Goal: Navigation & Orientation: Find specific page/section

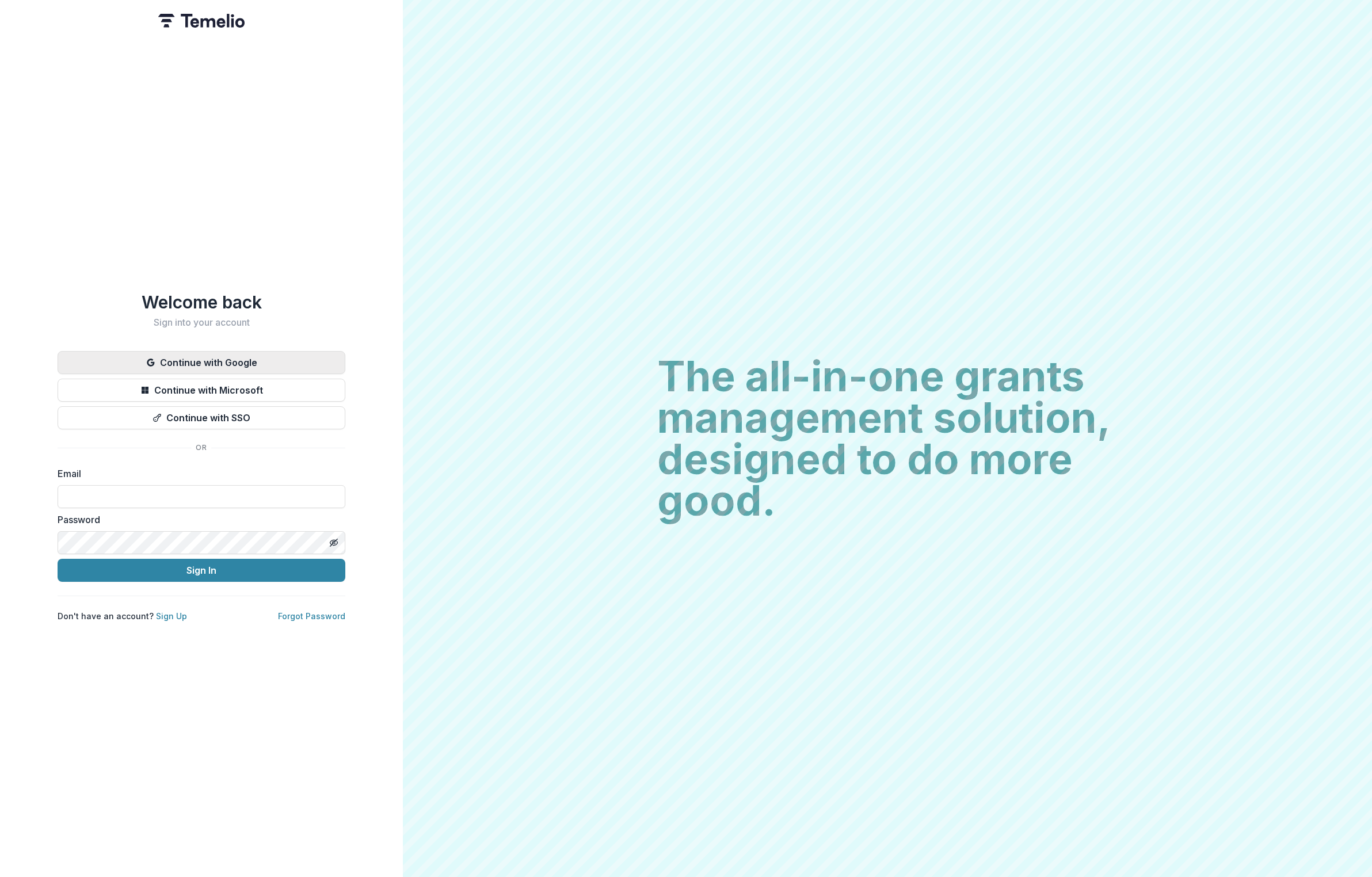
click at [229, 357] on button "Continue with Google" at bounding box center [202, 362] width 288 height 23
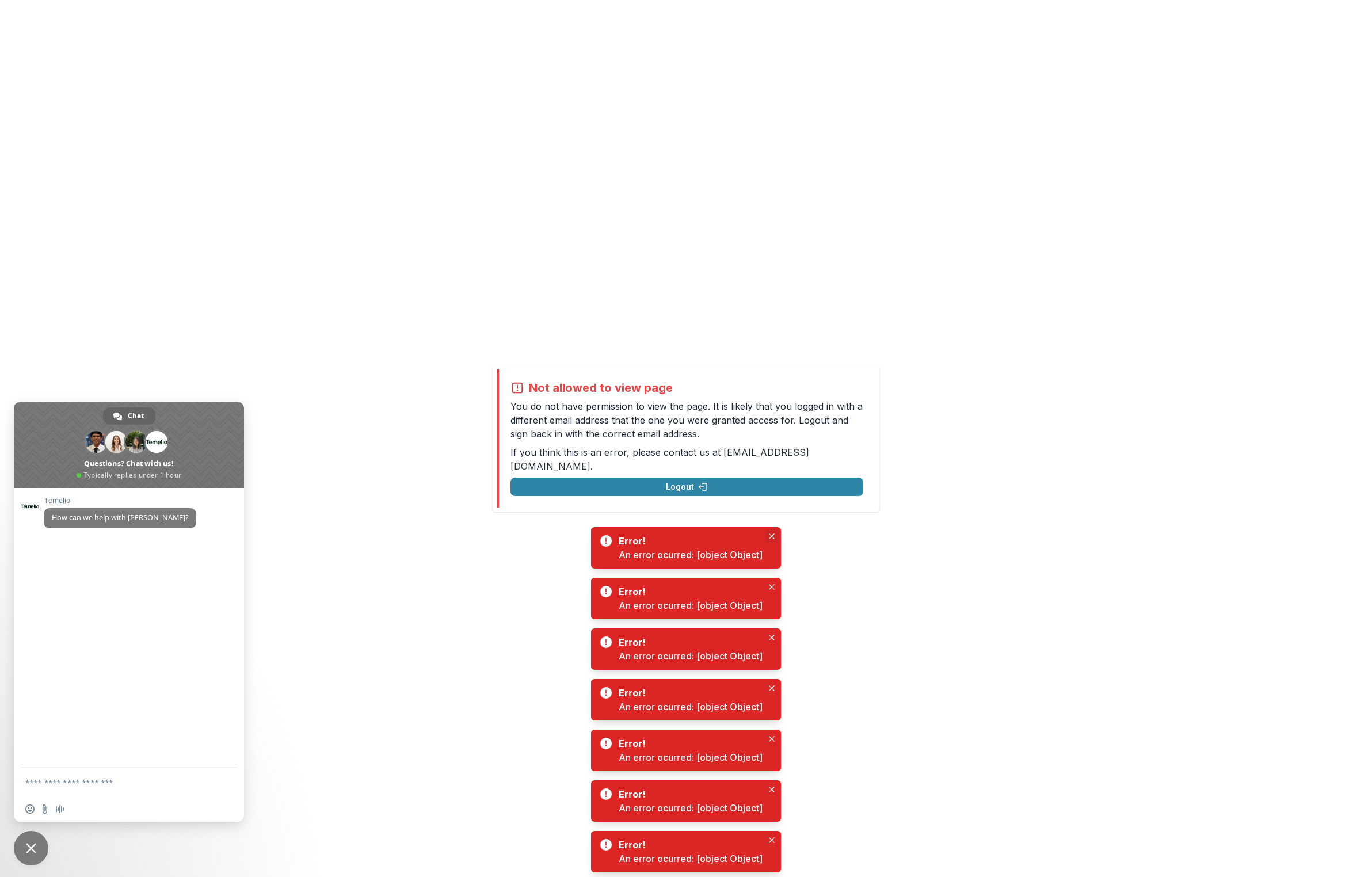
click at [768, 531] on button "Close" at bounding box center [772, 536] width 14 height 14
click at [774, 589] on icon "Close" at bounding box center [771, 586] width 6 height 6
click at [703, 485] on button "Logout" at bounding box center [686, 486] width 353 height 18
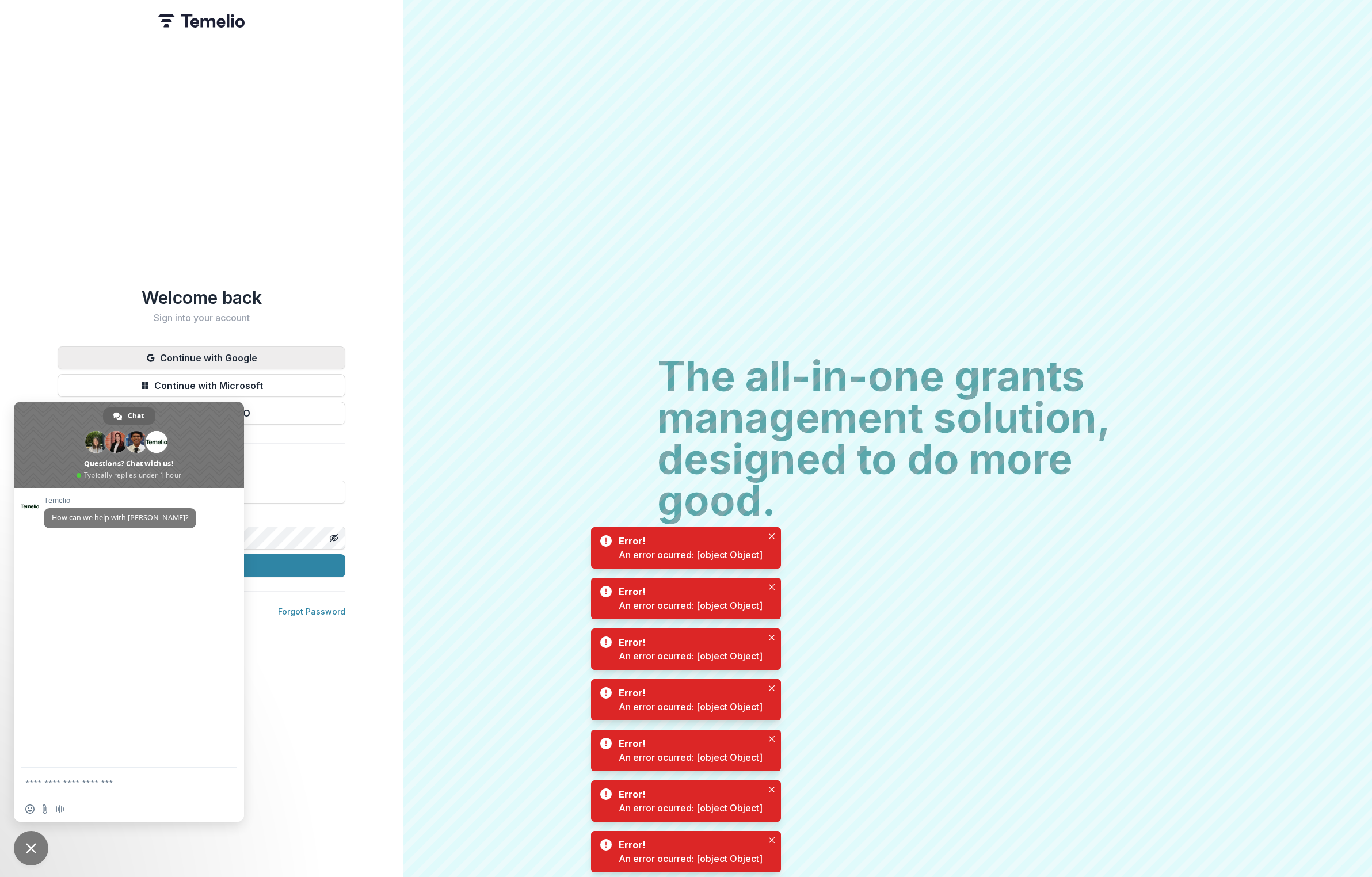
click at [286, 363] on button "Continue with Google" at bounding box center [202, 358] width 288 height 23
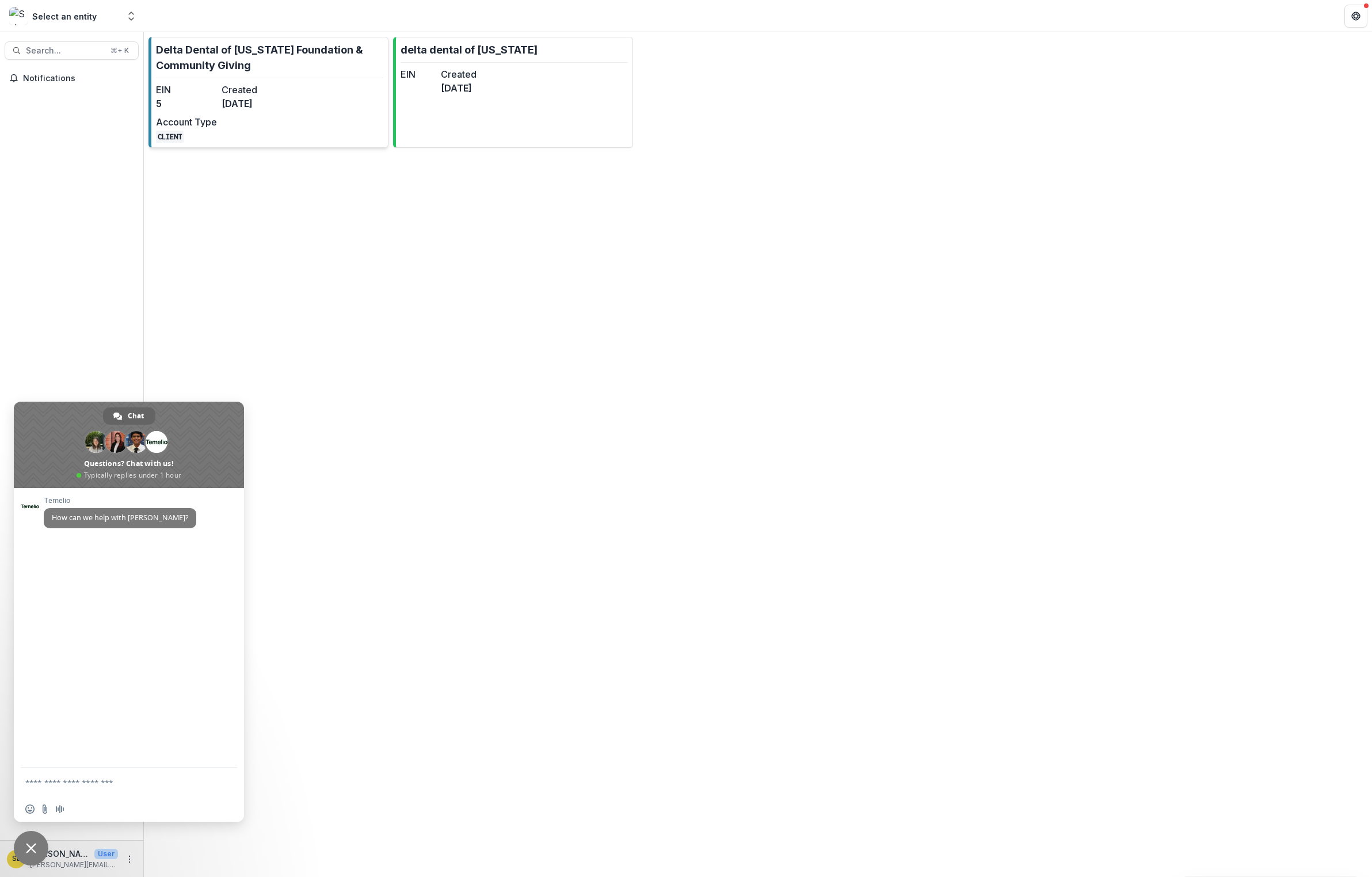
click at [335, 122] on link "Delta Dental of Minnesota Foundation & Community Giving EIN 5 Created 3 months …" at bounding box center [268, 92] width 240 height 111
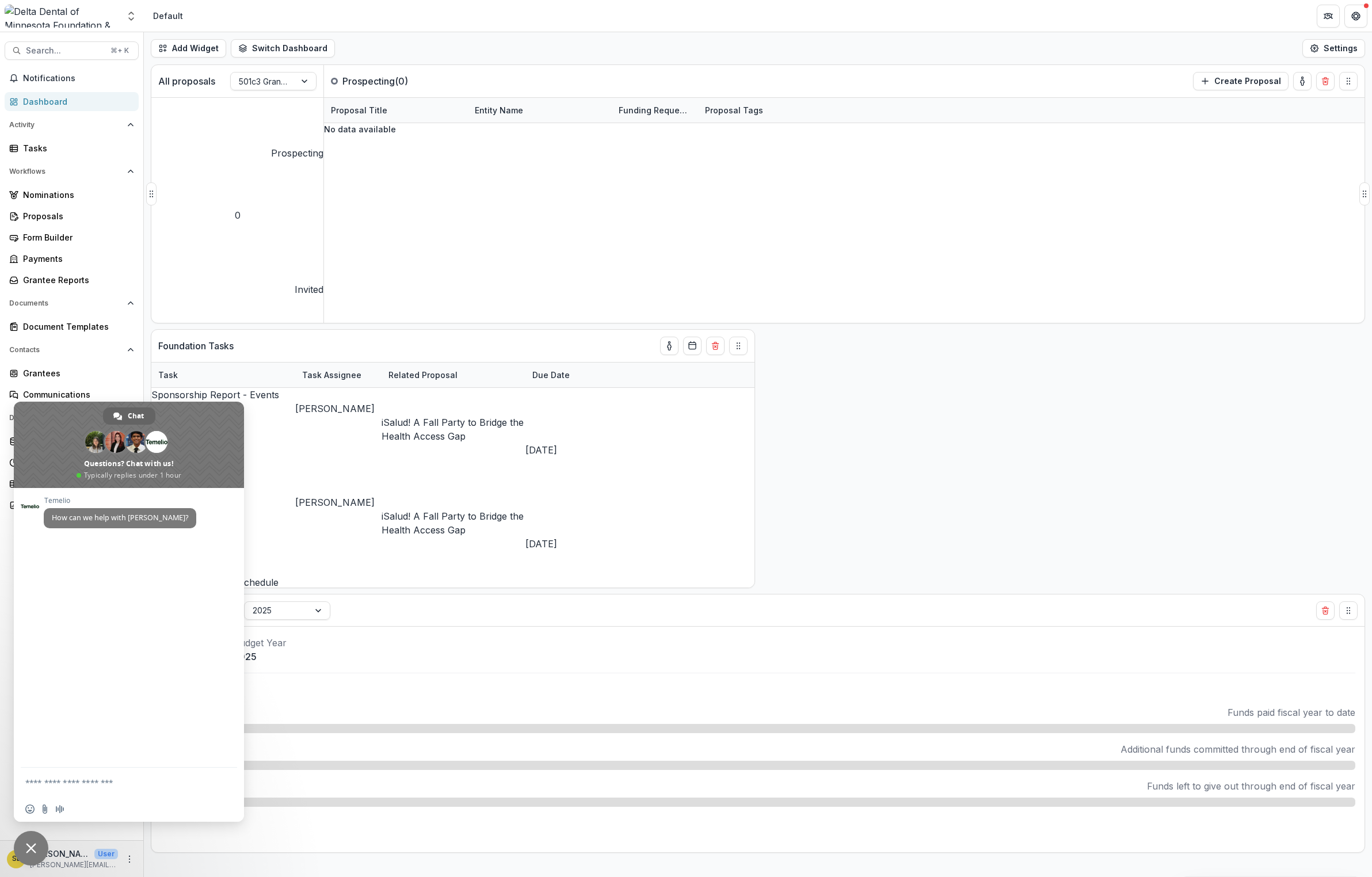
click at [476, 135] on div "No data available" at bounding box center [844, 129] width 1040 height 12
click at [27, 849] on span "Close chat" at bounding box center [31, 848] width 10 height 10
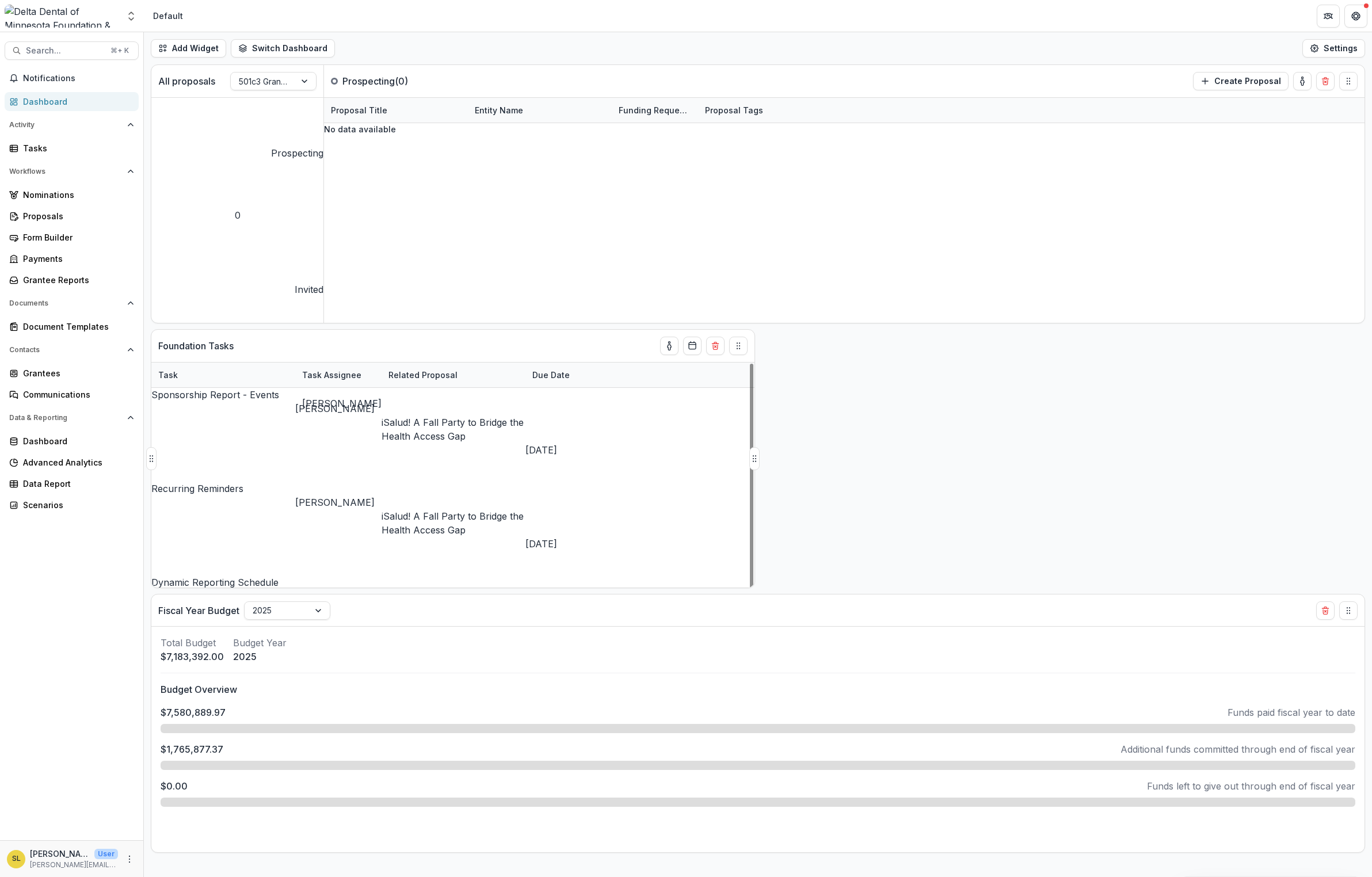
scroll to position [21, 0]
